Goal: Task Accomplishment & Management: Complete application form

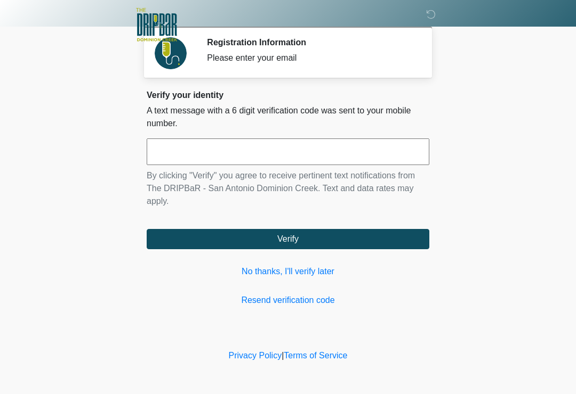
scroll to position [142, 102]
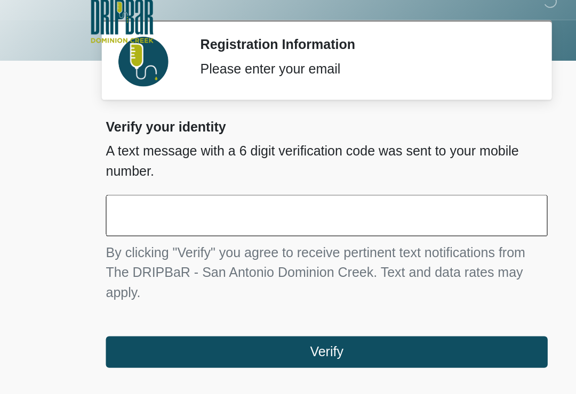
click at [207, 139] on input "text" at bounding box center [288, 152] width 283 height 27
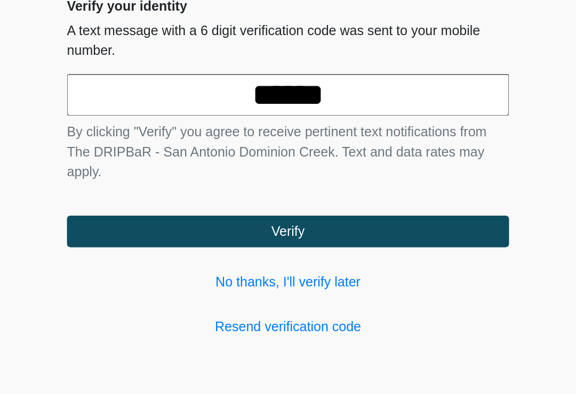
type input "******"
click at [184, 229] on button "Verify" at bounding box center [288, 239] width 283 height 20
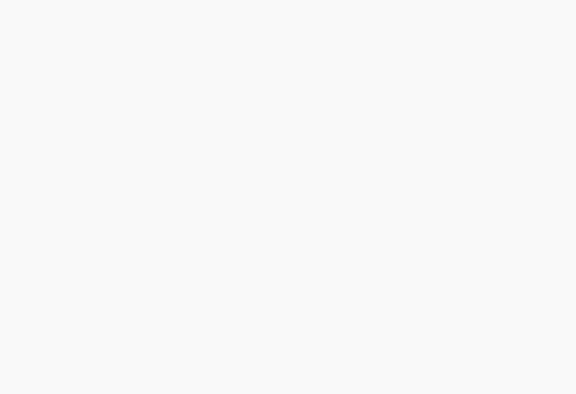
click at [341, 100] on div "‎ ‎ ‎ ‎ Registration Information Please enter your email Please connect to Wi-F…" at bounding box center [288, 174] width 320 height 326
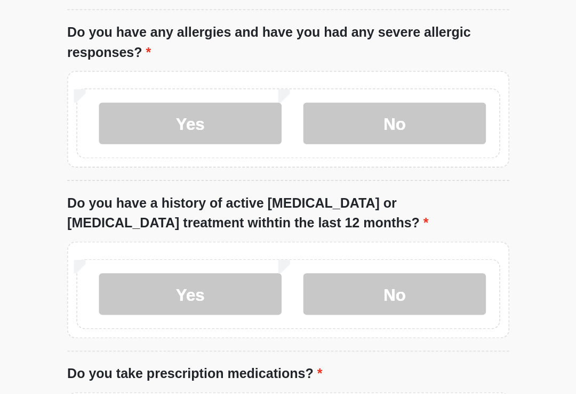
type input "*******"
click at [297, 72] on label "No" at bounding box center [355, 59] width 117 height 27
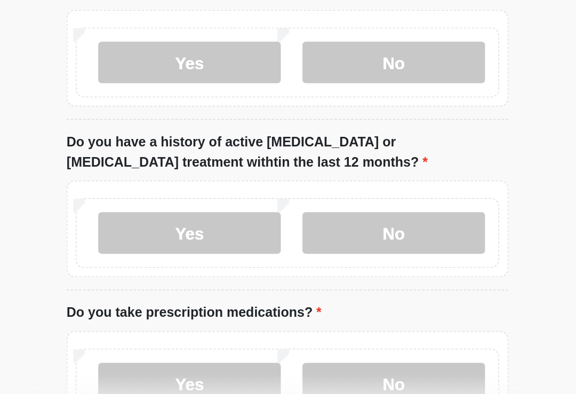
click at [297, 182] on label "No" at bounding box center [355, 168] width 117 height 27
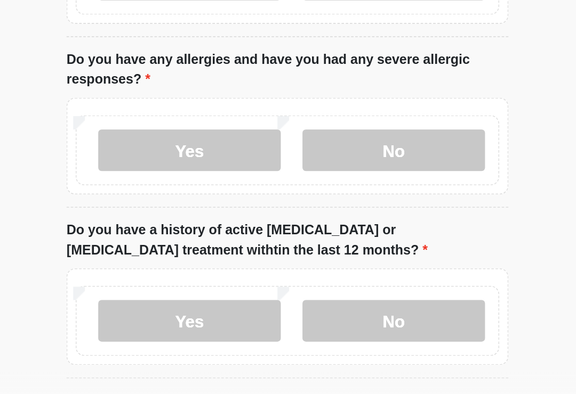
scroll to position [84, 0]
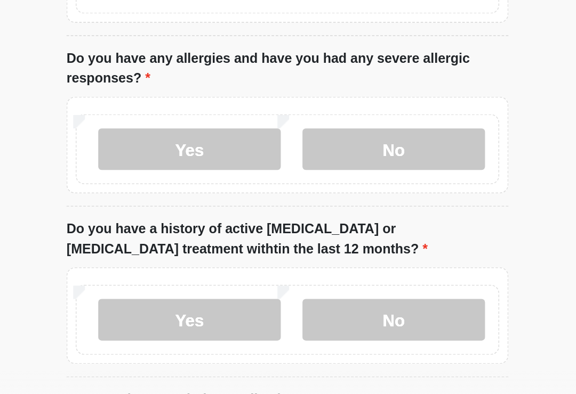
click at [297, 323] on label "No" at bounding box center [355, 336] width 117 height 27
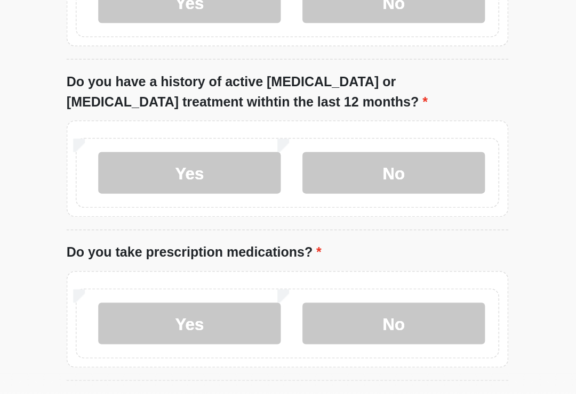
scroll to position [185, 0]
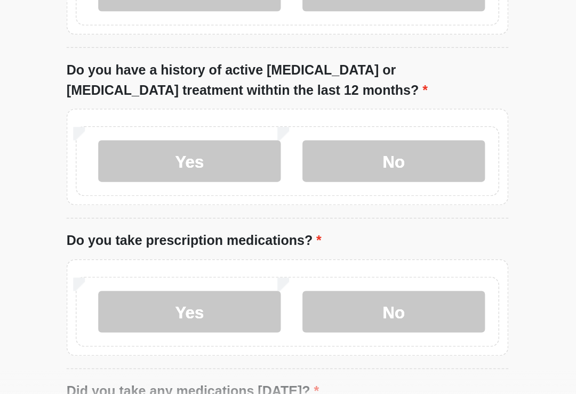
click at [297, 318] on label "No" at bounding box center [355, 331] width 117 height 27
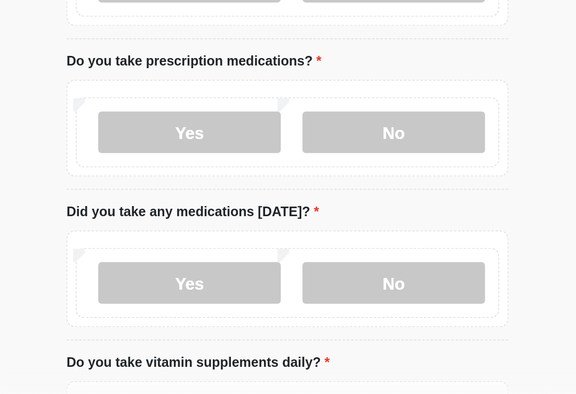
scroll to position [301, 0]
click at [167, 299] on label "Yes" at bounding box center [225, 312] width 117 height 27
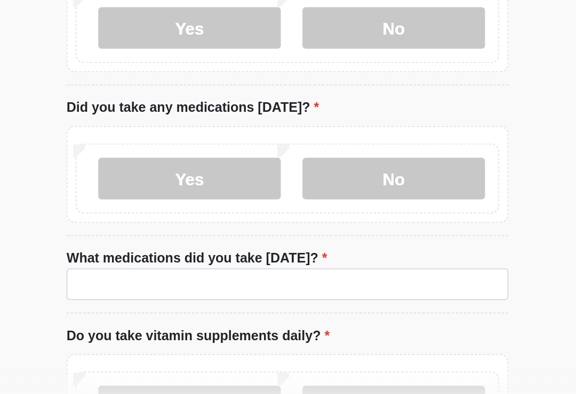
scroll to position [367, 0]
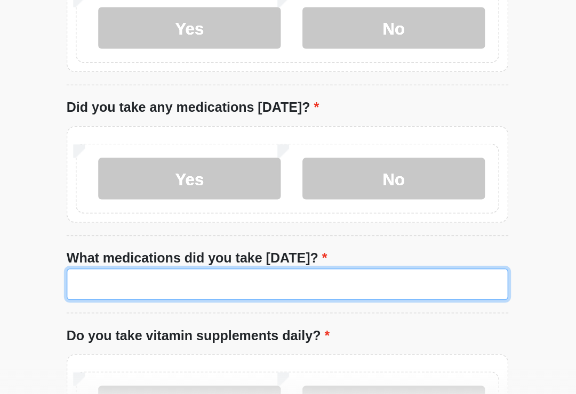
click at [237, 303] on input "What medications did you take today?" at bounding box center [288, 313] width 283 height 20
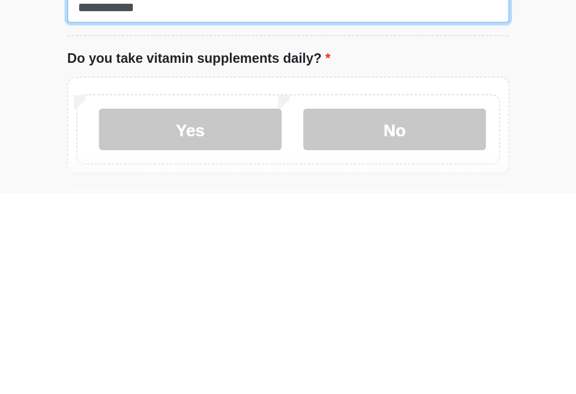
scroll to position [406, 0]
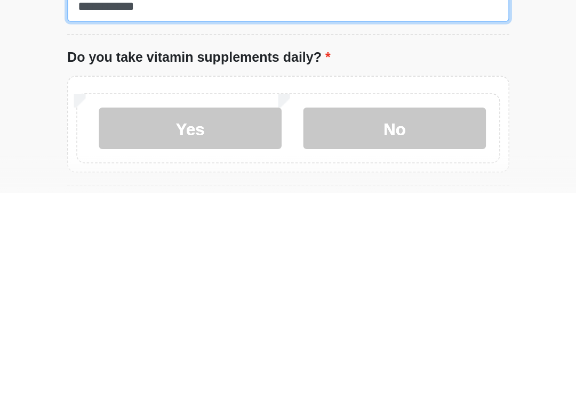
type input "**********"
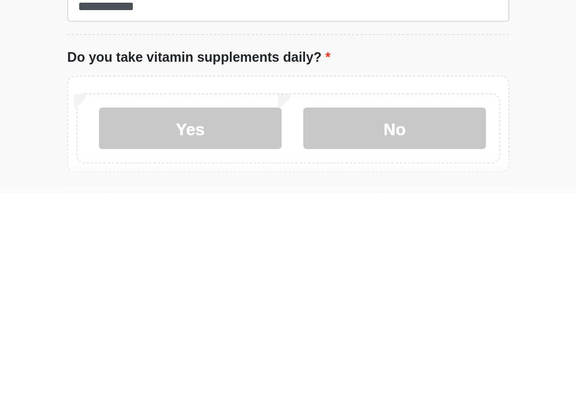
click at [297, 340] on label "No" at bounding box center [355, 353] width 117 height 27
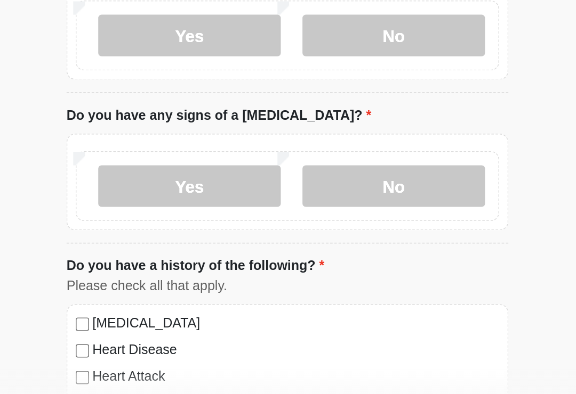
scroll to position [628, 0]
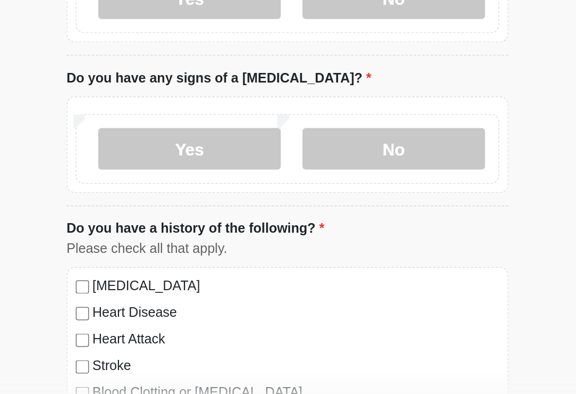
click at [297, 214] on label "No" at bounding box center [355, 227] width 117 height 27
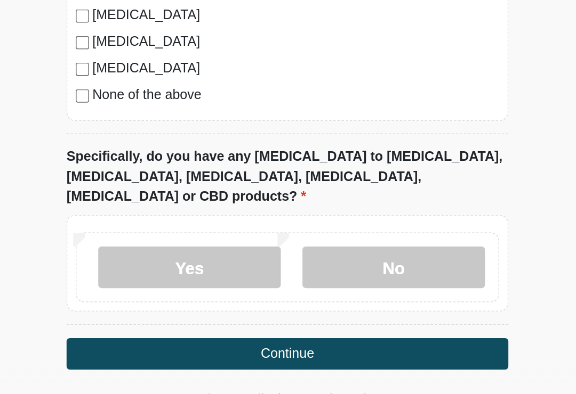
scroll to position [955, 0]
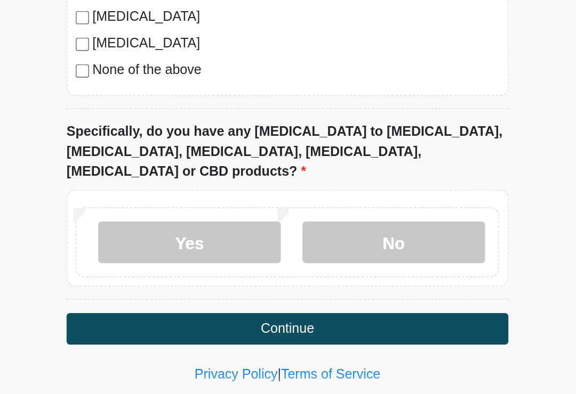
click at [163, 170] on label "None of the above" at bounding box center [293, 176] width 260 height 13
click at [297, 273] on label "No" at bounding box center [355, 286] width 117 height 27
click at [241, 332] on button "Continue" at bounding box center [288, 342] width 283 height 20
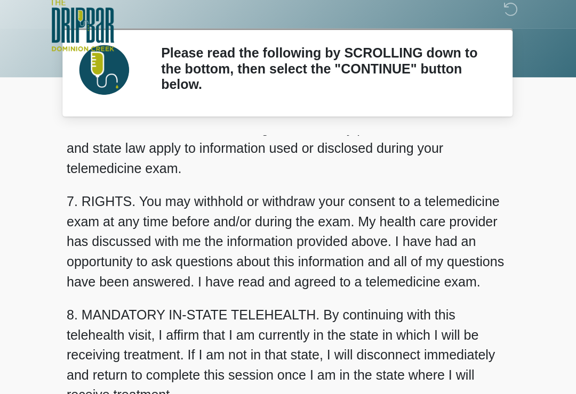
scroll to position [450, 0]
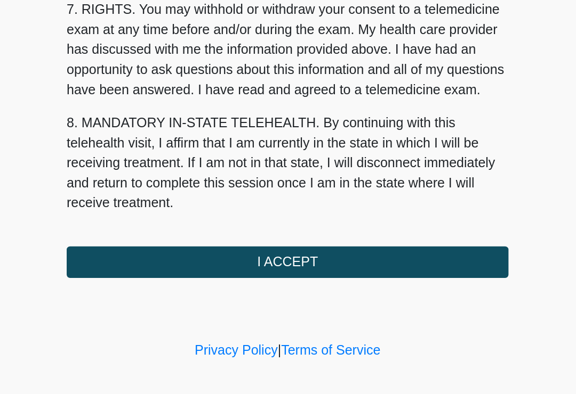
click at [255, 289] on button "I ACCEPT" at bounding box center [288, 299] width 283 height 20
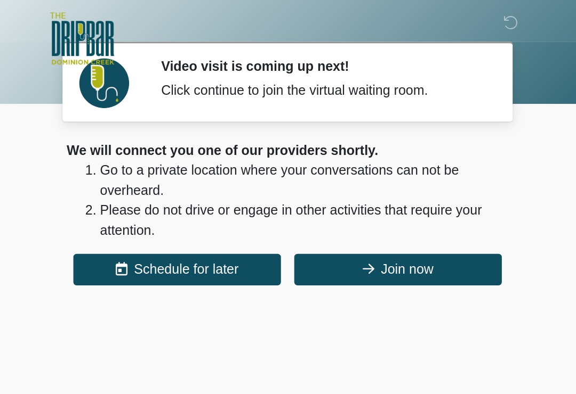
click at [292, 172] on button "Join now" at bounding box center [358, 173] width 133 height 20
